Goal: Contribute content: Contribute content

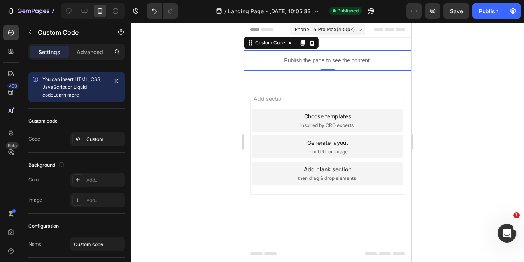
click at [344, 58] on p "Publish the page to see the content." at bounding box center [327, 60] width 167 height 8
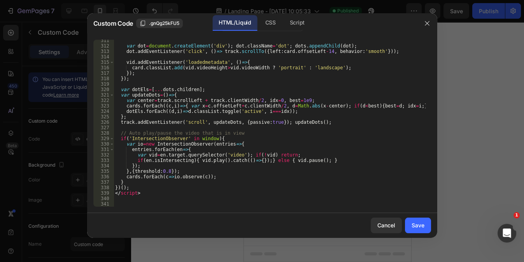
scroll to position [1767, 0]
click at [125, 198] on div "var dot = document . createElement ( 'div' ) ; dot . className = 'dot' ; dots .…" at bounding box center [270, 127] width 312 height 178
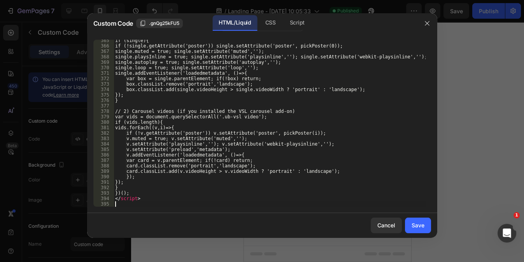
scroll to position [2061, 0]
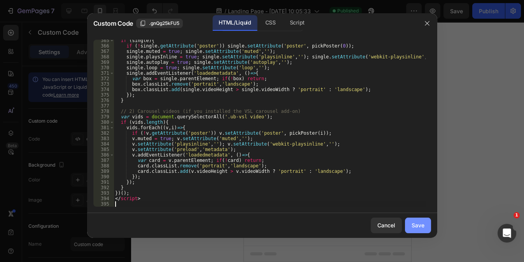
click at [420, 225] on div "Save" at bounding box center [418, 225] width 13 height 8
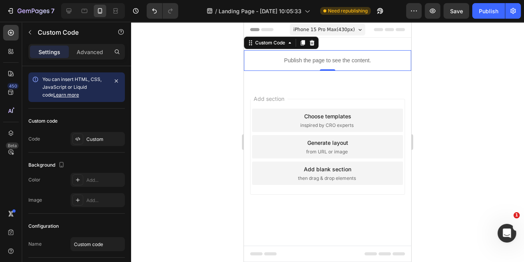
click at [356, 63] on p "Publish the page to see the content." at bounding box center [327, 60] width 167 height 8
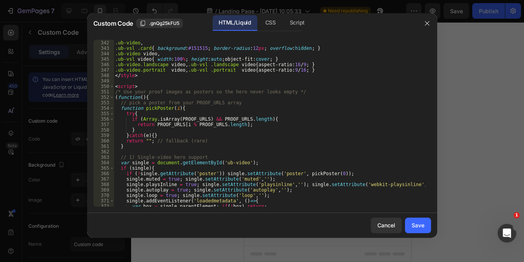
scroll to position [2066, 0]
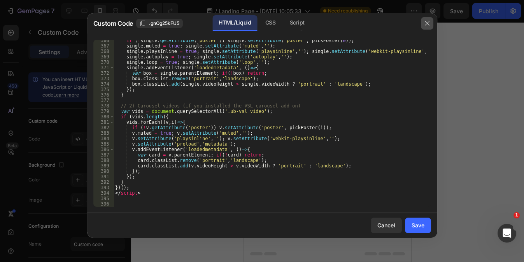
click at [428, 23] on icon "button" at bounding box center [427, 23] width 6 height 6
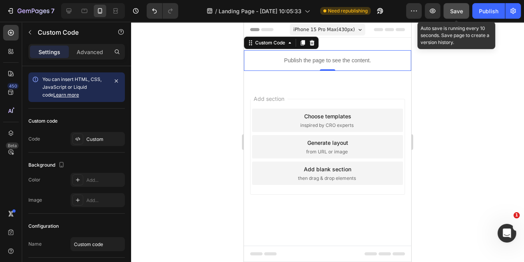
click at [450, 15] on button "Save" at bounding box center [457, 11] width 26 height 16
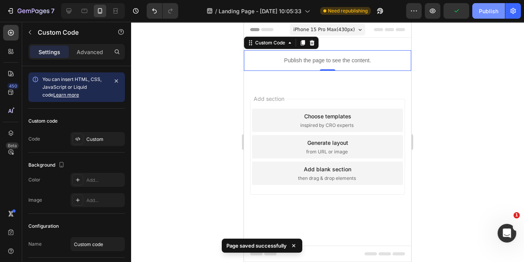
click at [484, 17] on button "Publish" at bounding box center [488, 11] width 33 height 16
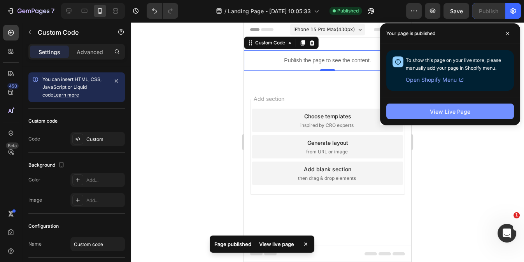
click at [426, 116] on button "View Live Page" at bounding box center [450, 111] width 128 height 16
